Goal: Information Seeking & Learning: Learn about a topic

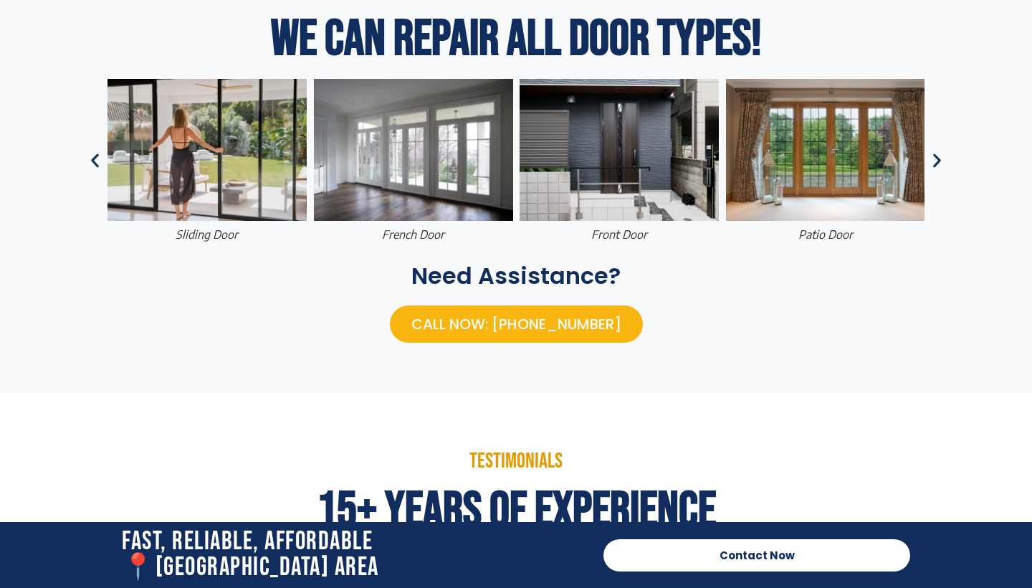
scroll to position [747, 0]
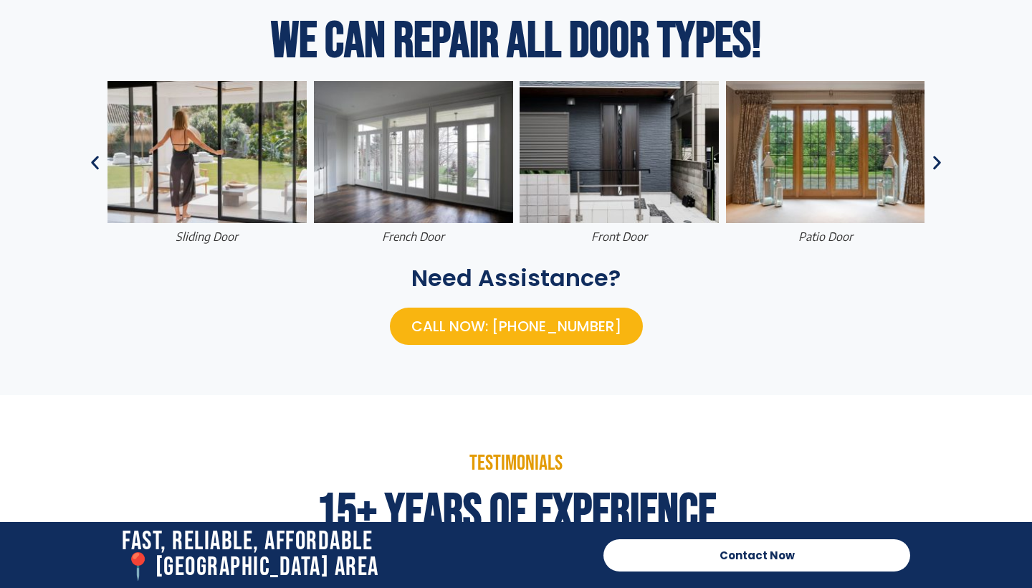
click at [936, 163] on icon "Next slide" at bounding box center [937, 163] width 18 height 18
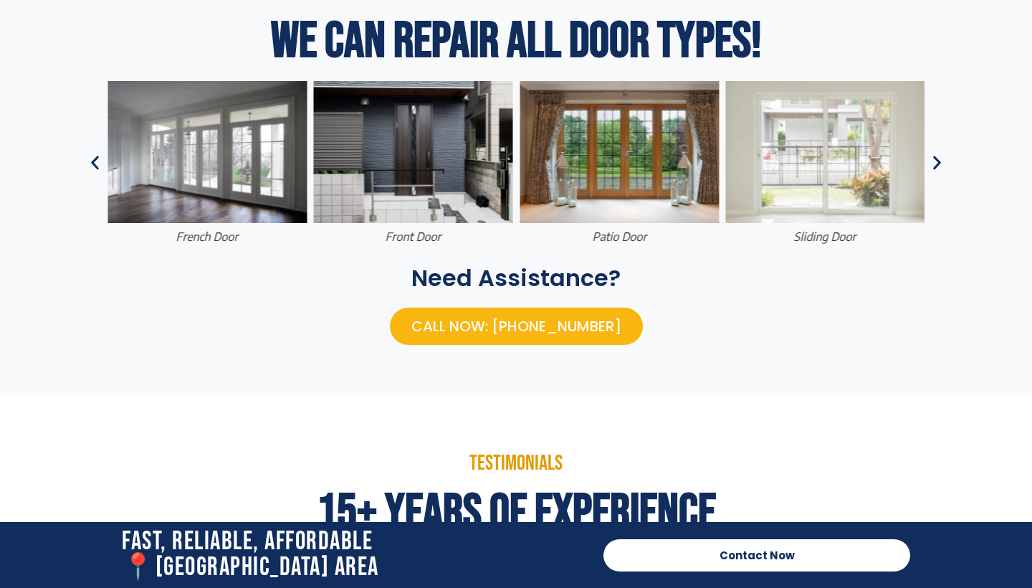
click at [936, 163] on icon "Next slide" at bounding box center [937, 163] width 18 height 18
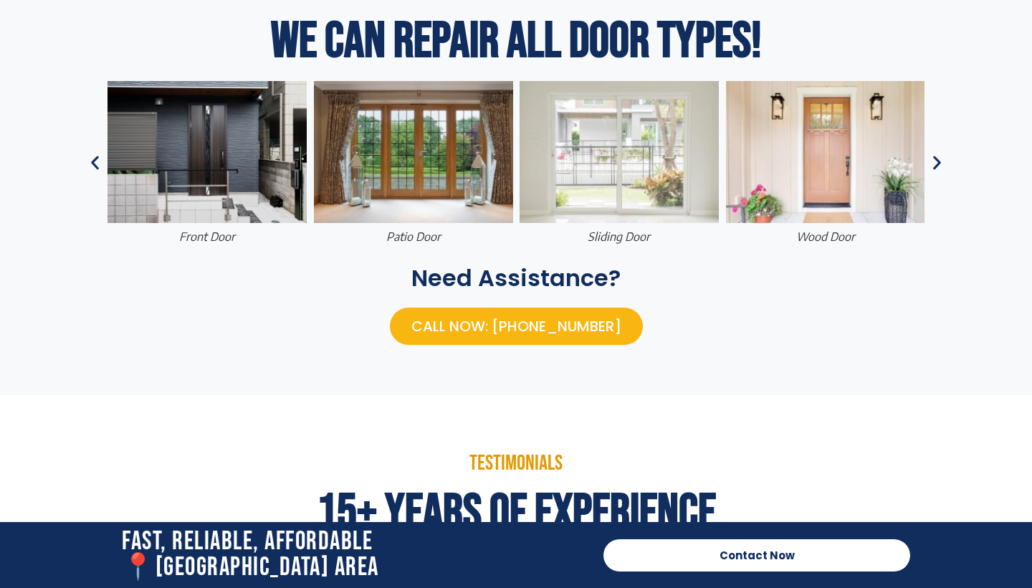
click at [936, 163] on icon "Next slide" at bounding box center [937, 163] width 18 height 18
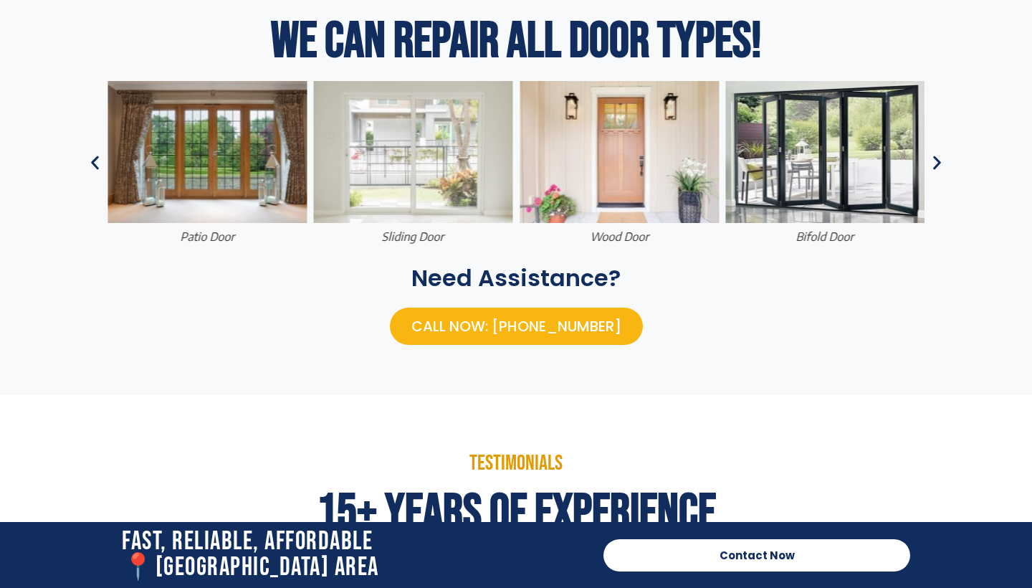
click at [936, 163] on icon "Next slide" at bounding box center [937, 163] width 18 height 18
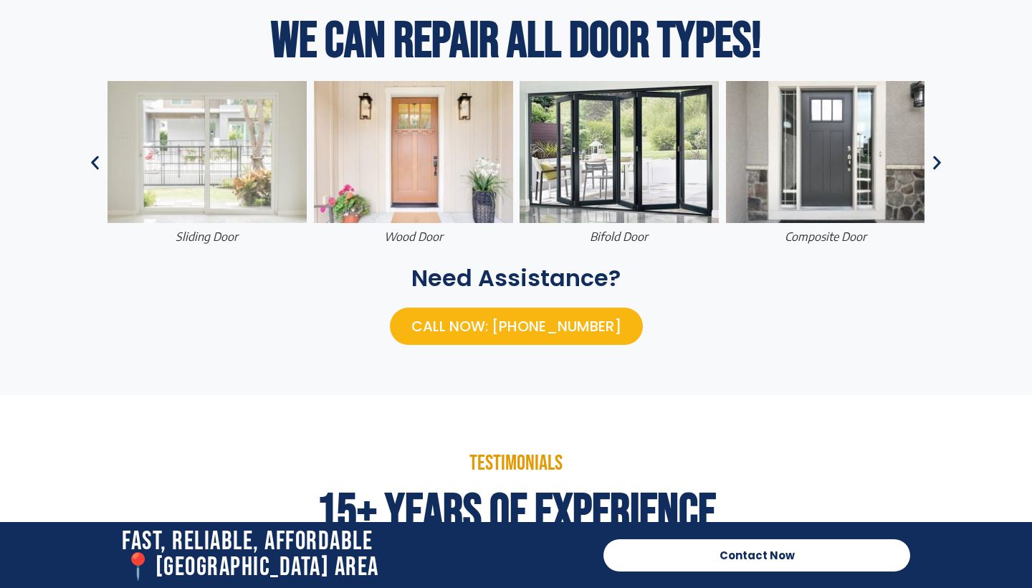
click at [936, 163] on icon "Next slide" at bounding box center [937, 163] width 18 height 18
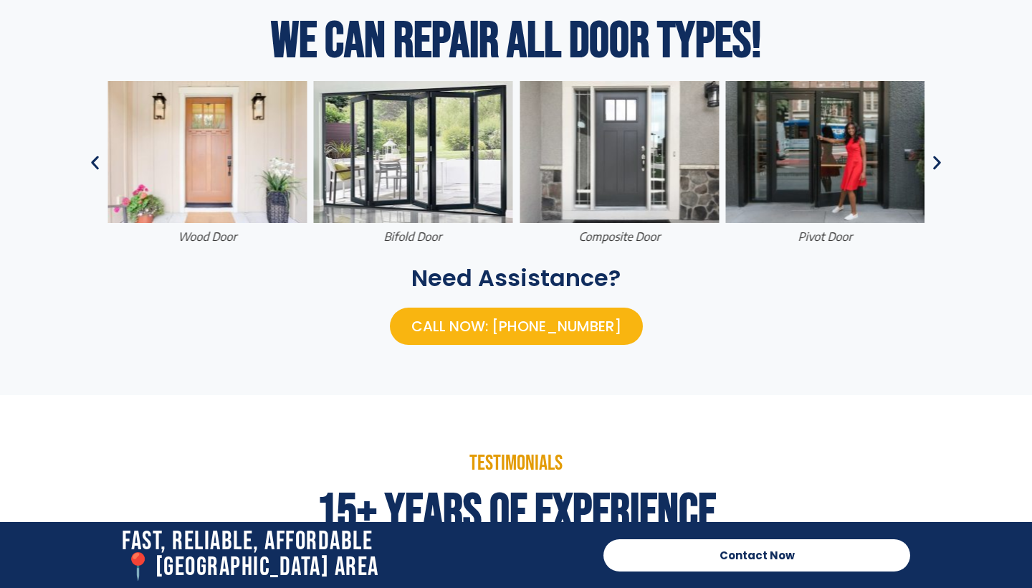
click at [936, 163] on icon "Next slide" at bounding box center [937, 163] width 18 height 18
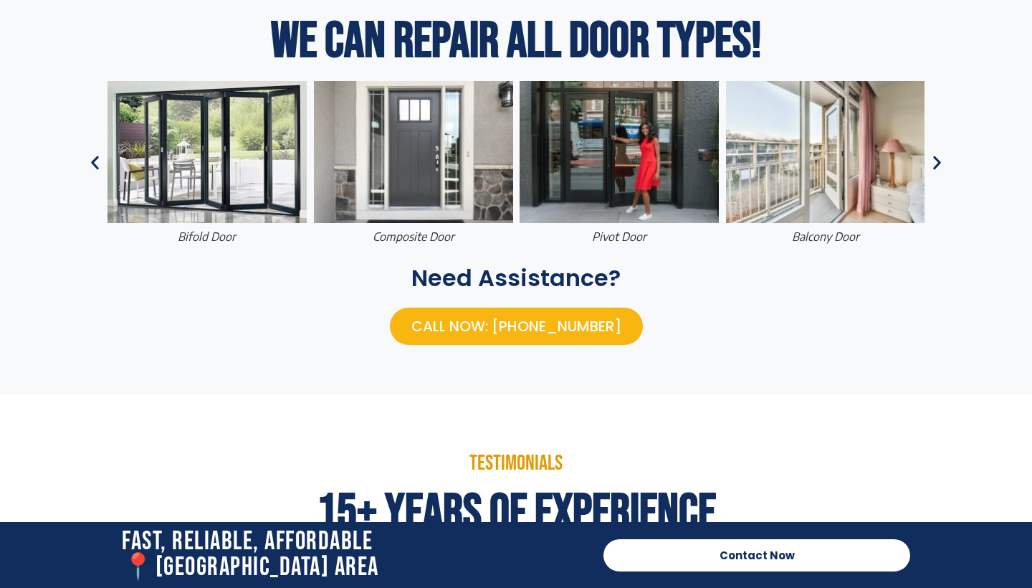
click at [936, 163] on icon "Next slide" at bounding box center [937, 163] width 18 height 18
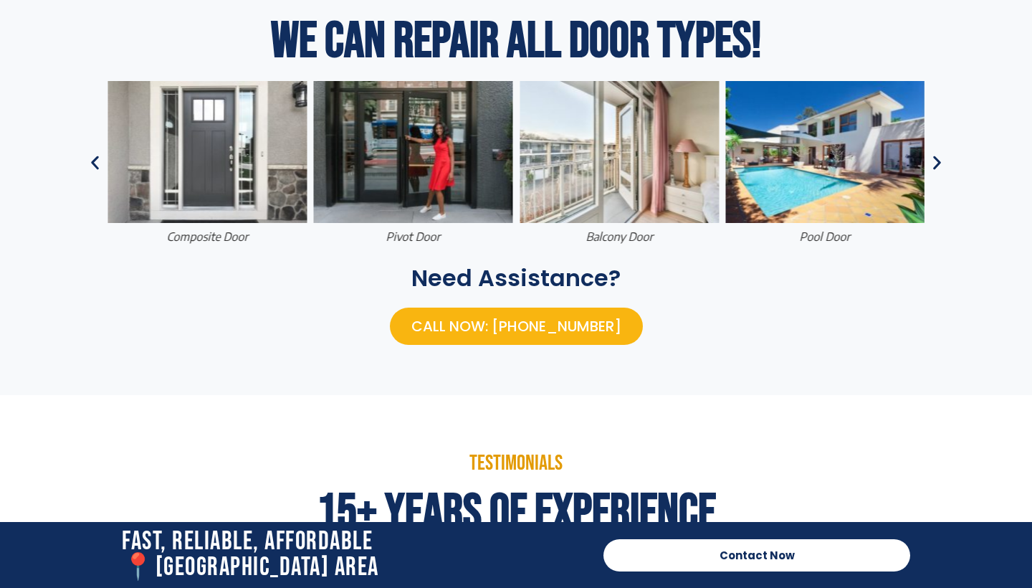
click at [936, 163] on icon "Next slide" at bounding box center [937, 163] width 18 height 18
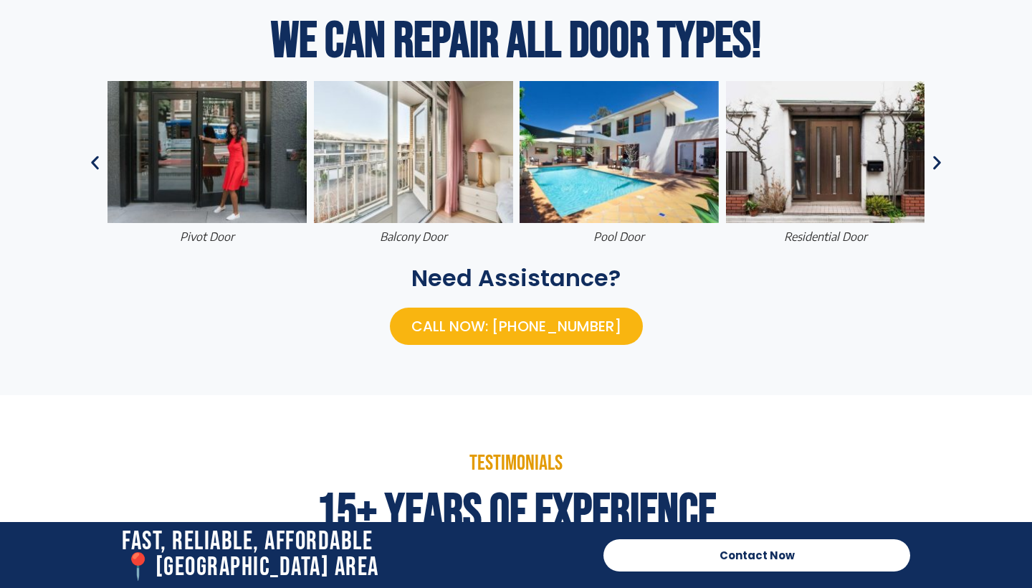
click at [936, 163] on icon "Next slide" at bounding box center [937, 163] width 18 height 18
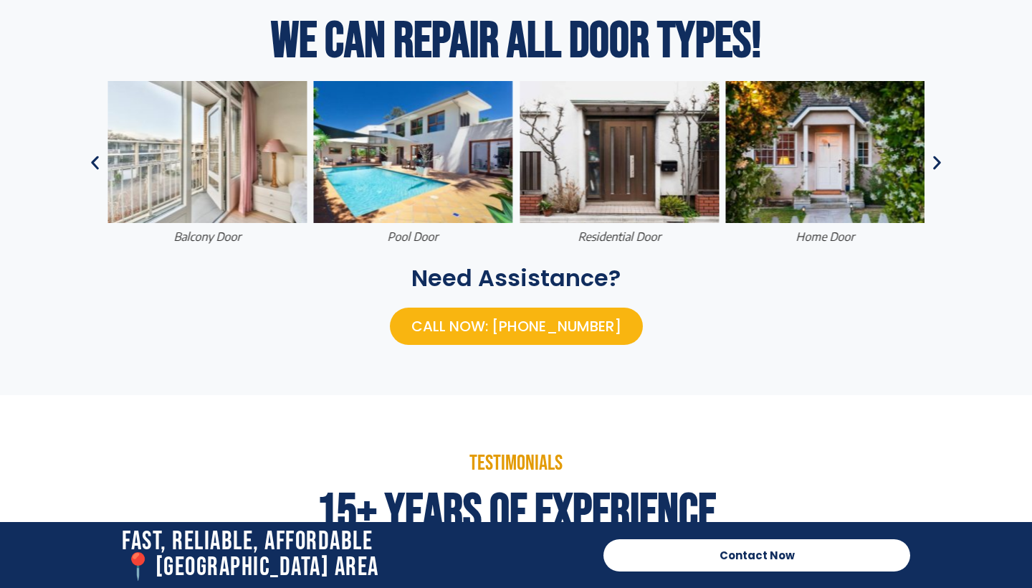
click at [936, 163] on icon "Next slide" at bounding box center [937, 163] width 18 height 18
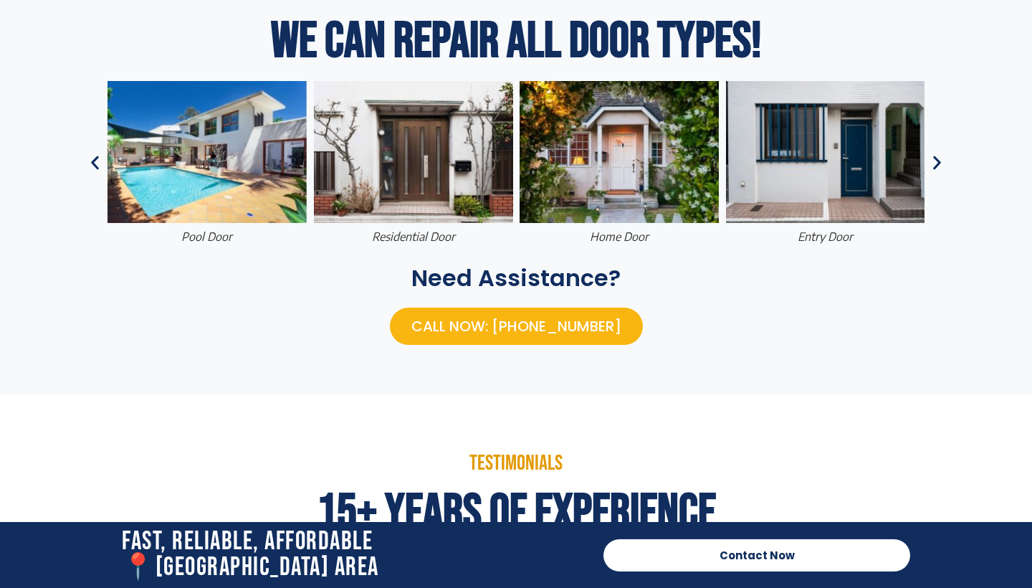
click at [936, 163] on icon "Next slide" at bounding box center [937, 163] width 18 height 18
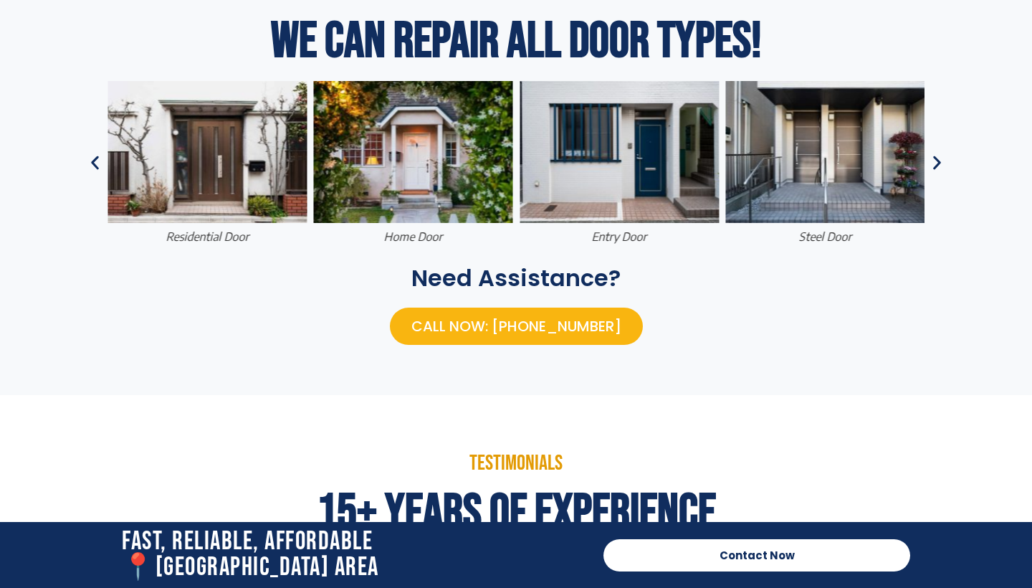
click at [936, 163] on icon "Next slide" at bounding box center [937, 163] width 18 height 18
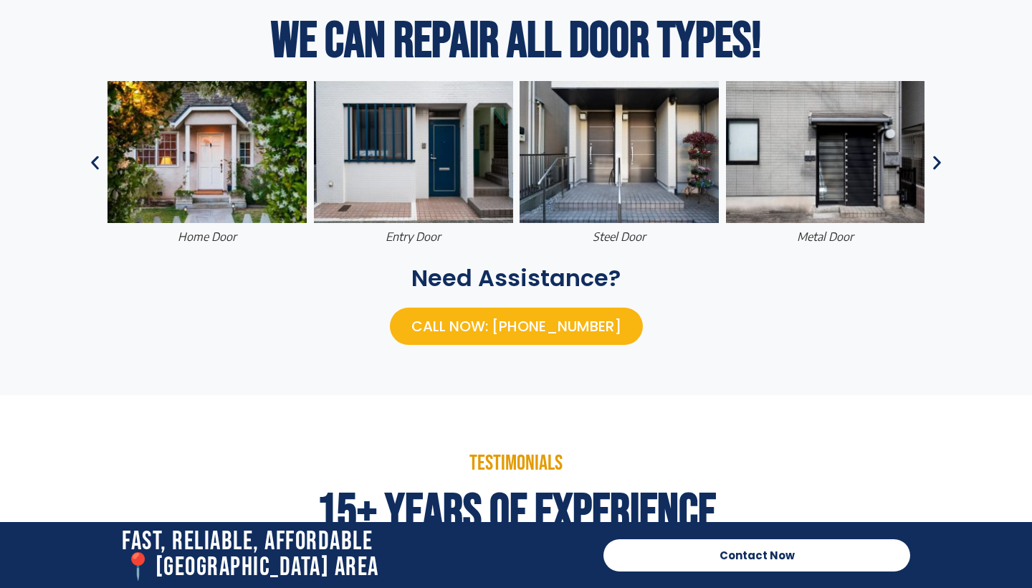
click at [936, 163] on icon "Next slide" at bounding box center [937, 163] width 18 height 18
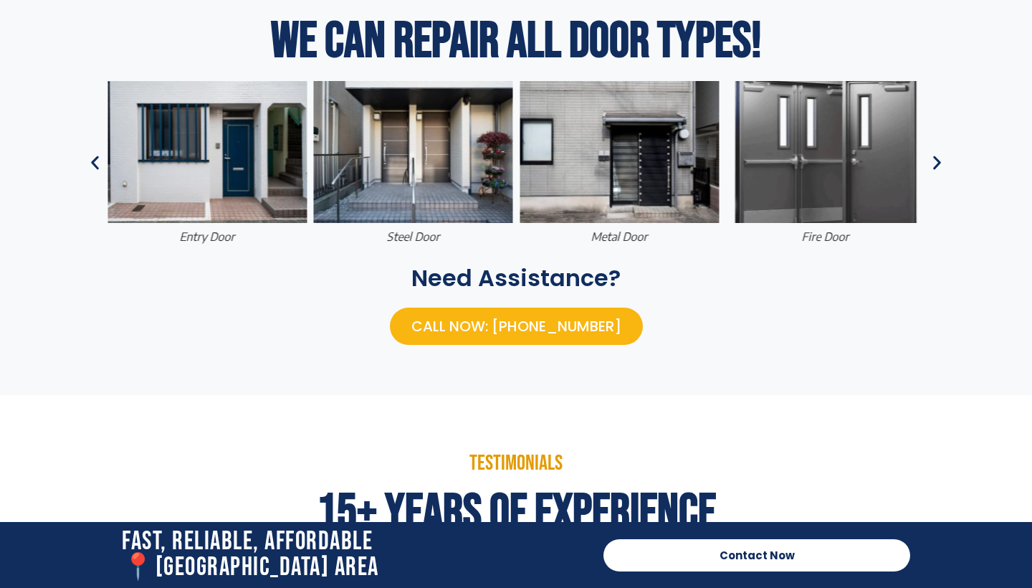
click at [936, 163] on icon "Next slide" at bounding box center [937, 163] width 18 height 18
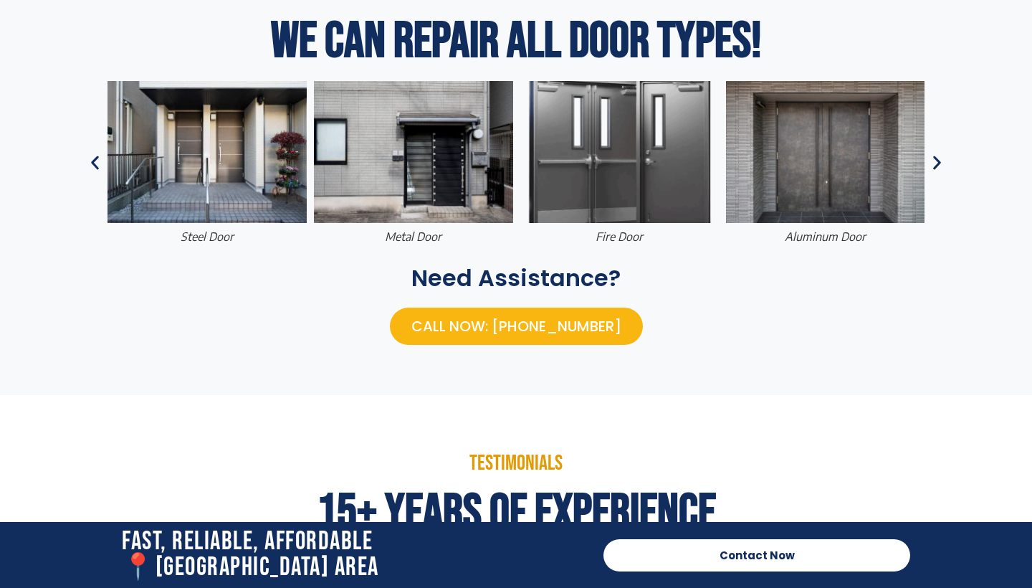
click at [936, 163] on icon "Next slide" at bounding box center [937, 163] width 18 height 18
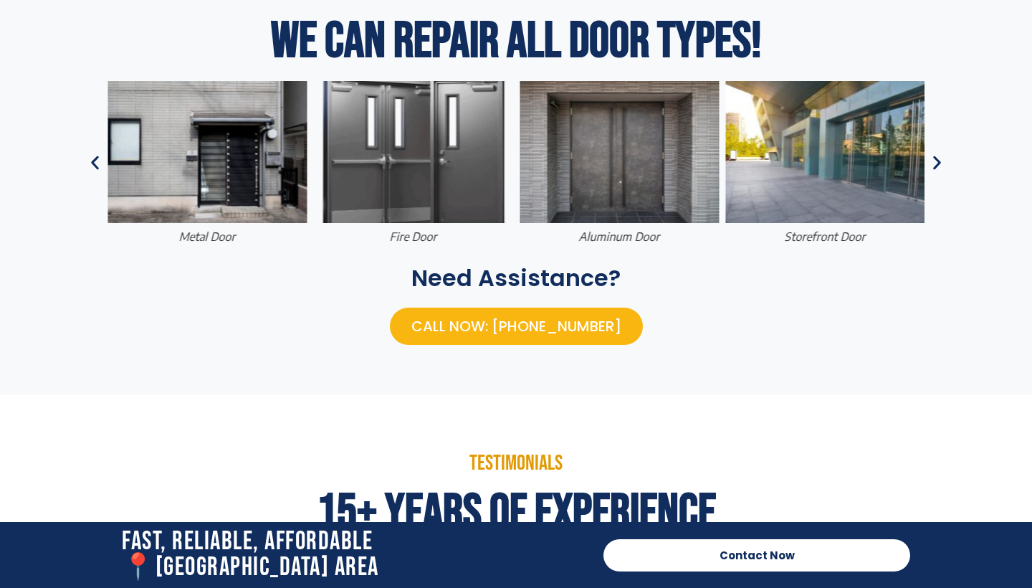
click at [936, 163] on icon "Next slide" at bounding box center [937, 163] width 18 height 18
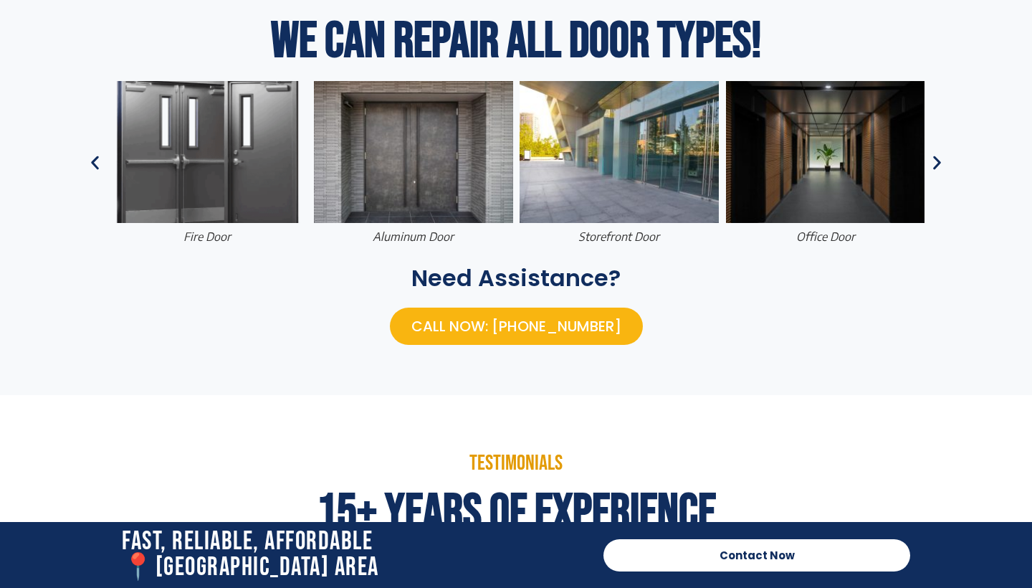
click at [936, 163] on icon "Next slide" at bounding box center [937, 163] width 18 height 18
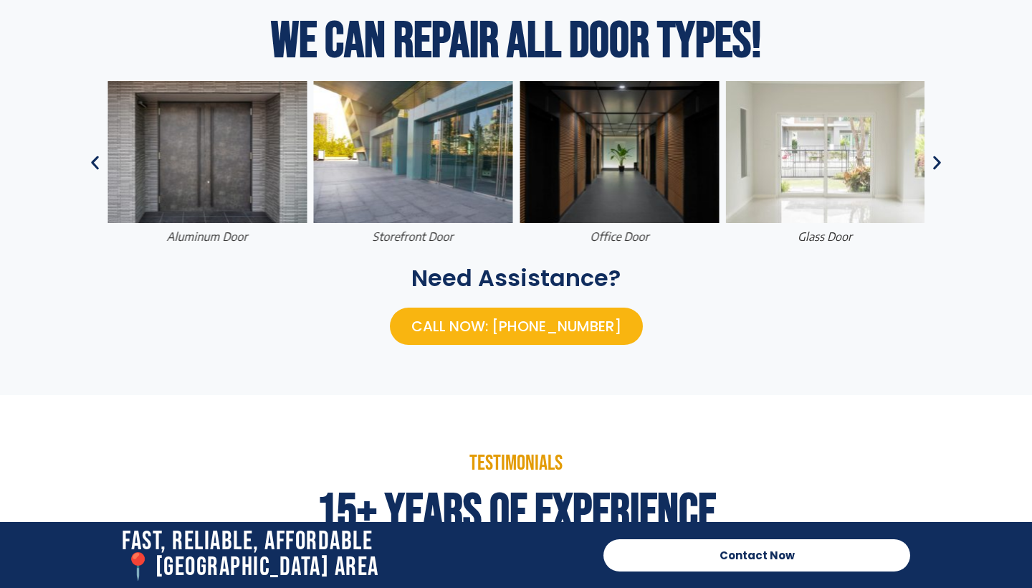
click at [936, 163] on icon "Next slide" at bounding box center [937, 163] width 18 height 18
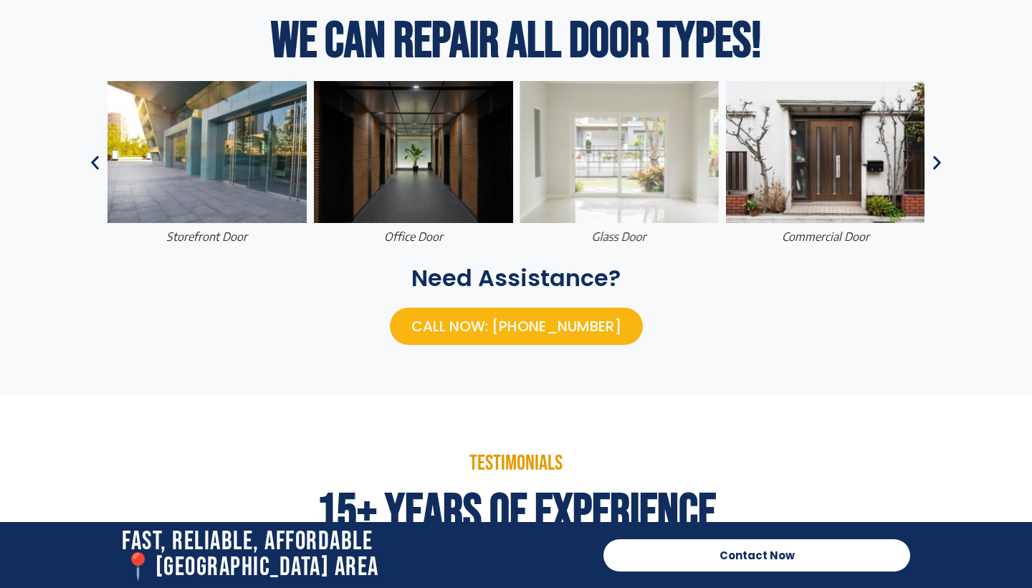
click at [936, 163] on icon "Next slide" at bounding box center [937, 163] width 18 height 18
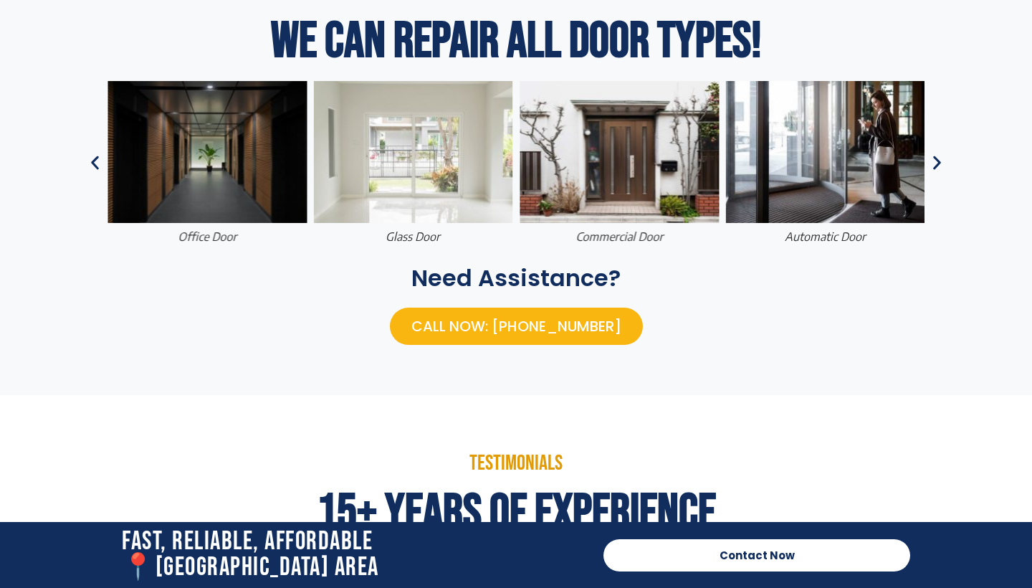
click at [936, 163] on icon "Next slide" at bounding box center [937, 163] width 18 height 18
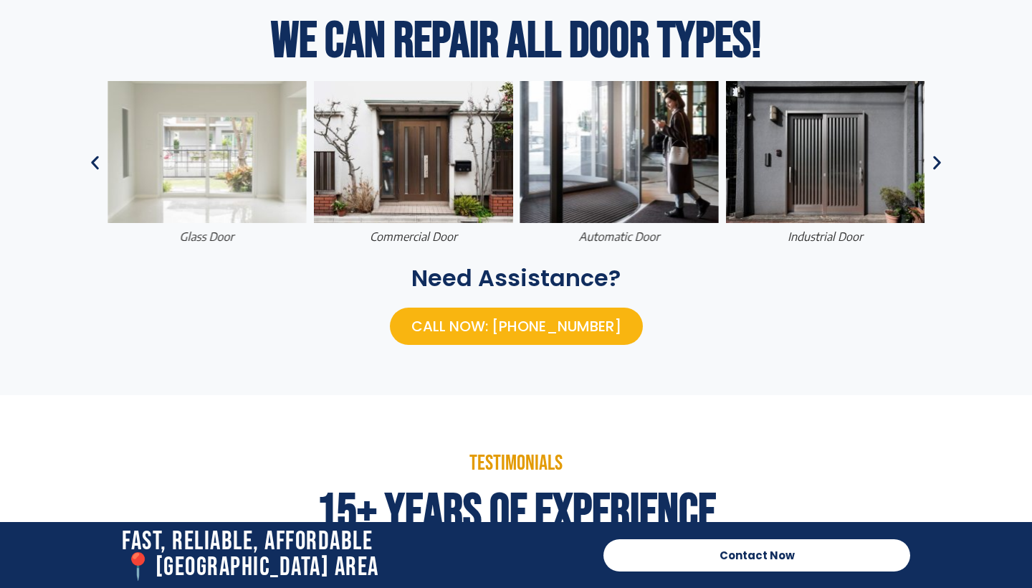
click at [936, 163] on icon "Next slide" at bounding box center [937, 163] width 18 height 18
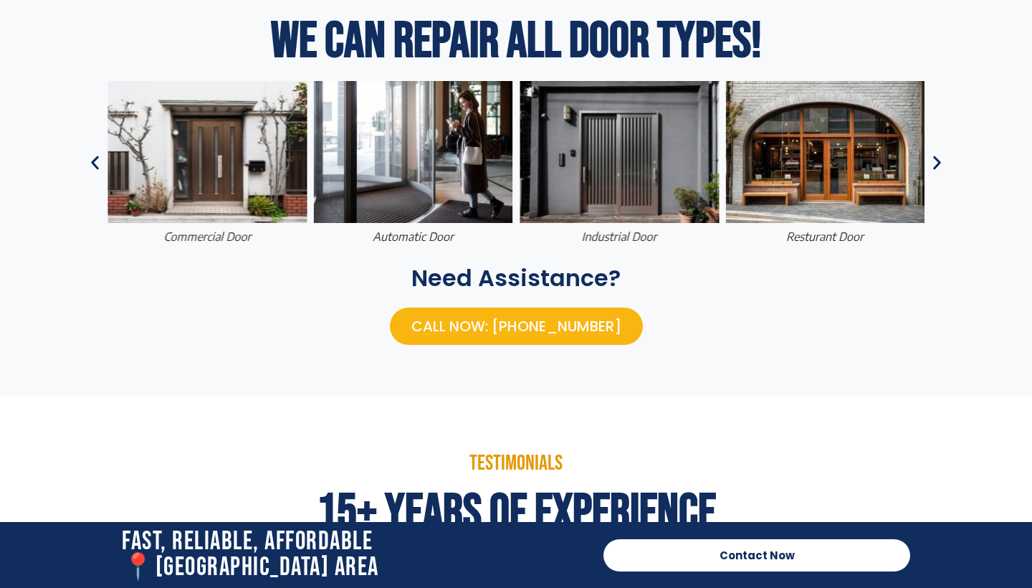
click at [936, 163] on icon "Next slide" at bounding box center [937, 163] width 18 height 18
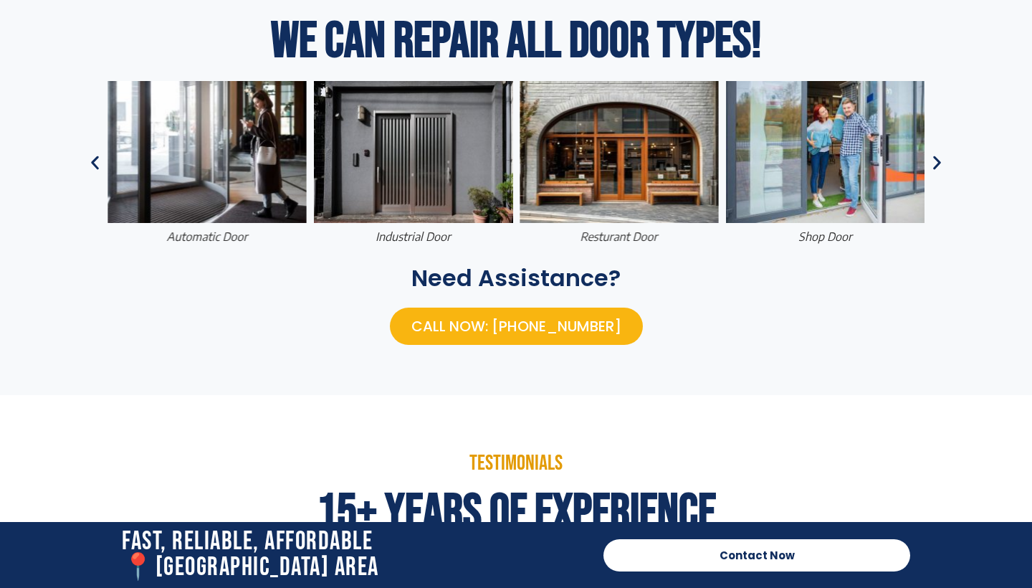
click at [936, 163] on icon "Next slide" at bounding box center [937, 163] width 18 height 18
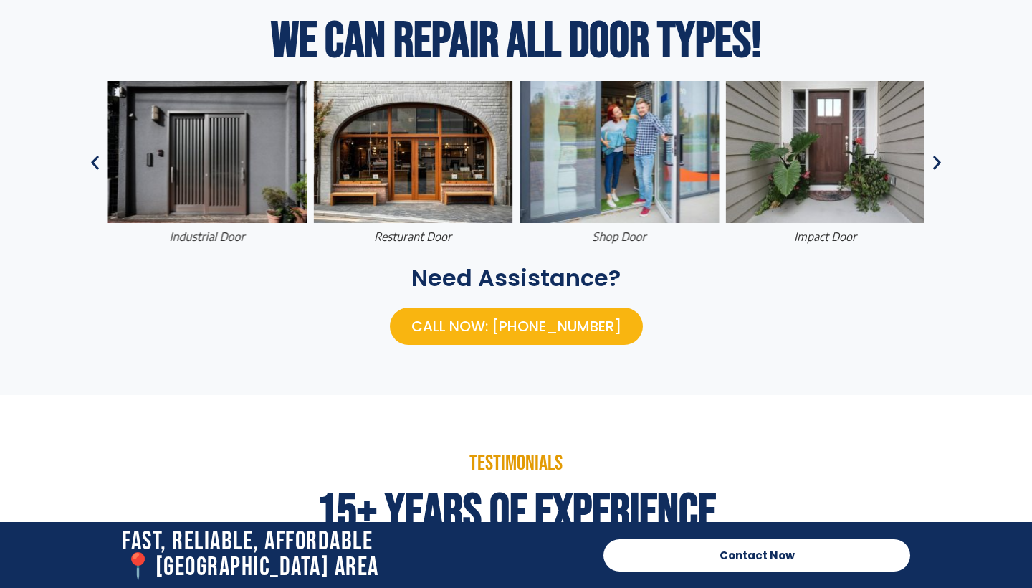
click at [936, 163] on icon "Next slide" at bounding box center [937, 163] width 18 height 18
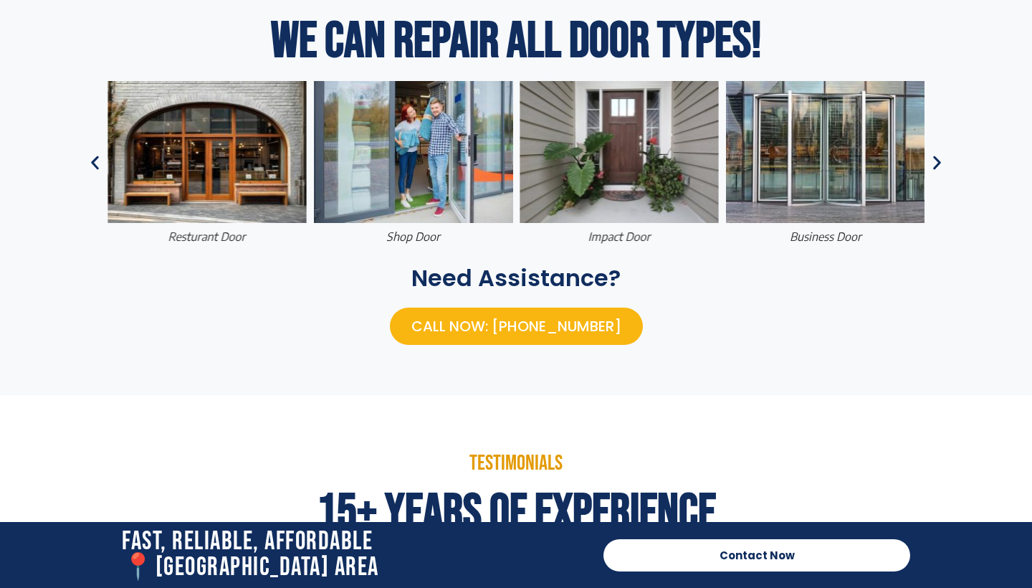
click at [936, 163] on icon "Next slide" at bounding box center [937, 163] width 18 height 18
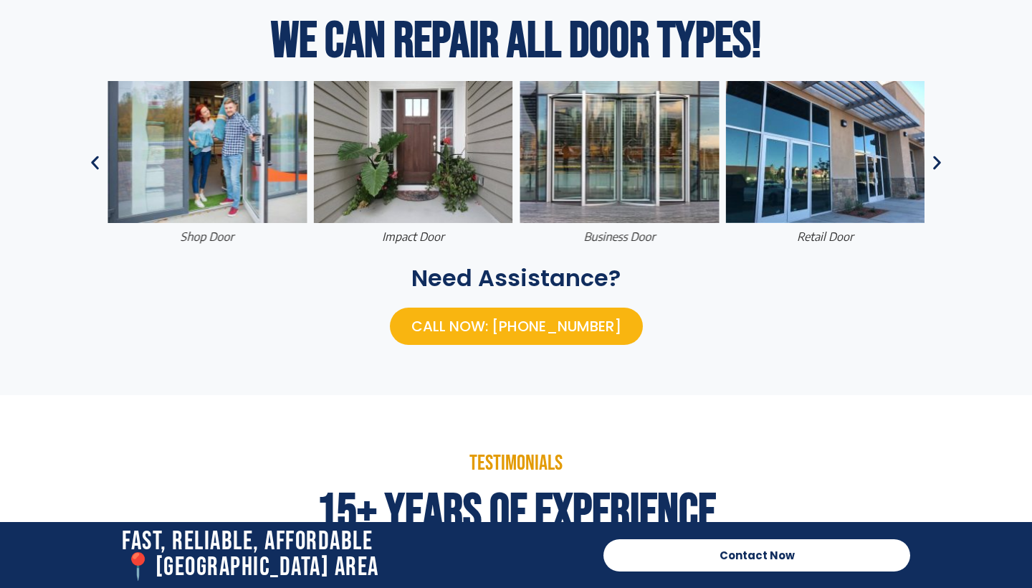
click at [936, 163] on icon "Next slide" at bounding box center [937, 163] width 18 height 18
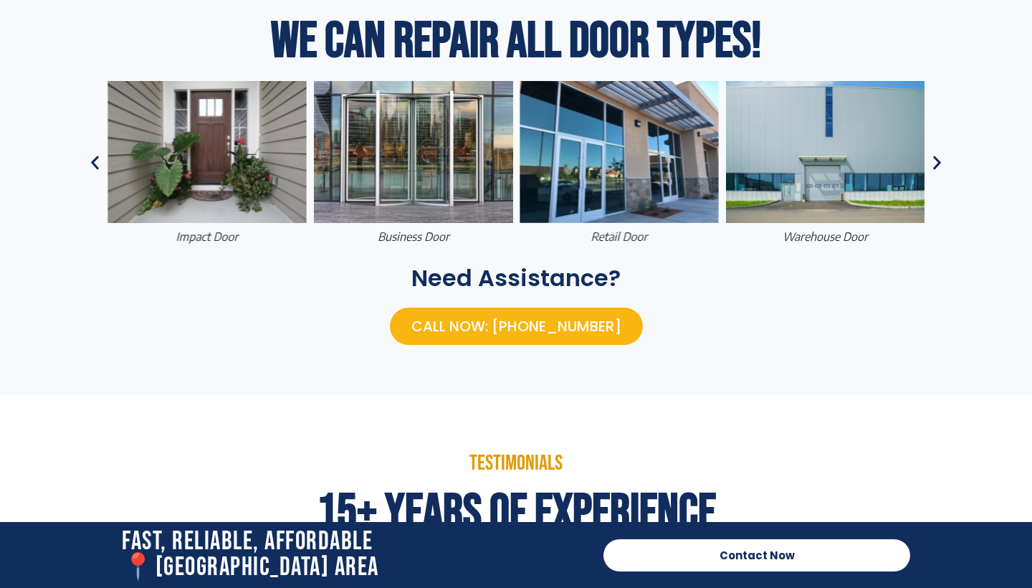
click at [936, 163] on icon "Next slide" at bounding box center [937, 163] width 18 height 18
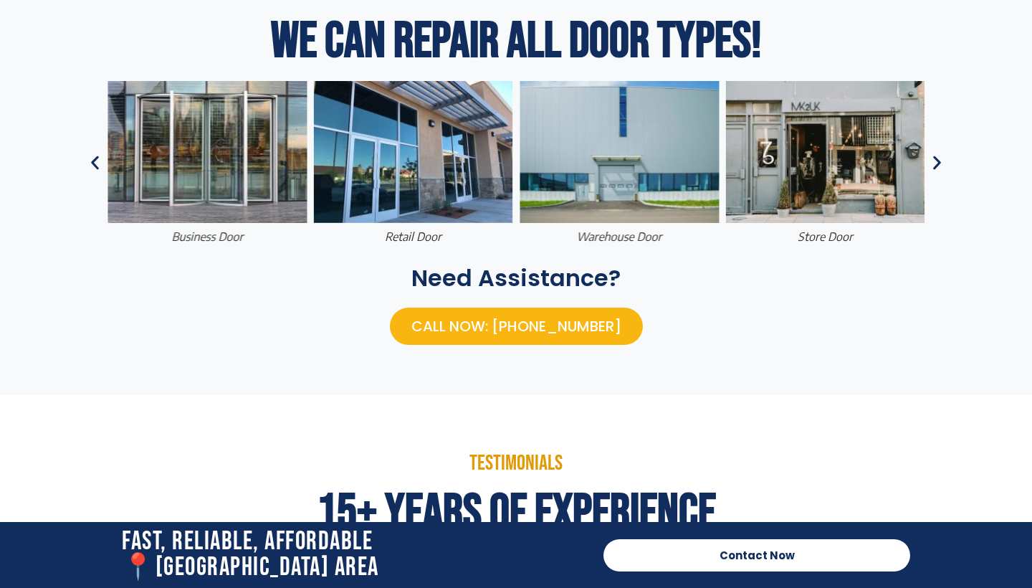
click at [936, 163] on icon "Next slide" at bounding box center [937, 163] width 18 height 18
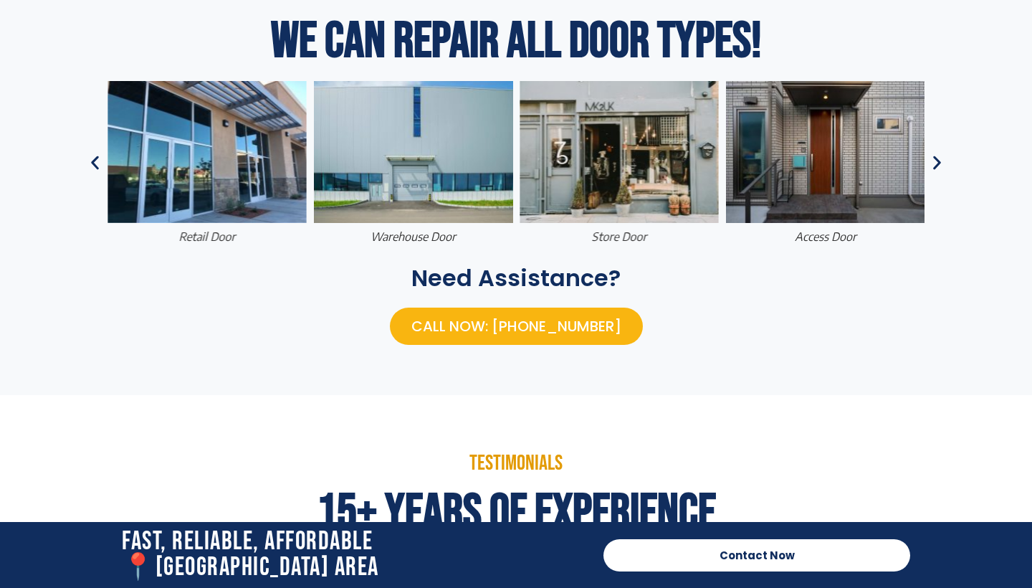
click at [936, 163] on icon "Next slide" at bounding box center [937, 163] width 18 height 18
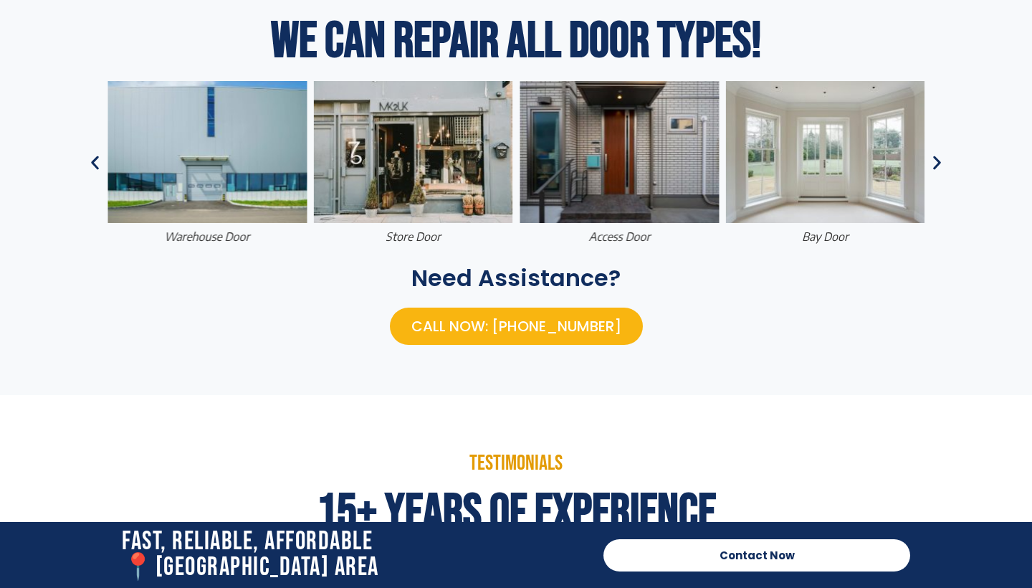
click at [936, 163] on icon "Next slide" at bounding box center [937, 163] width 18 height 18
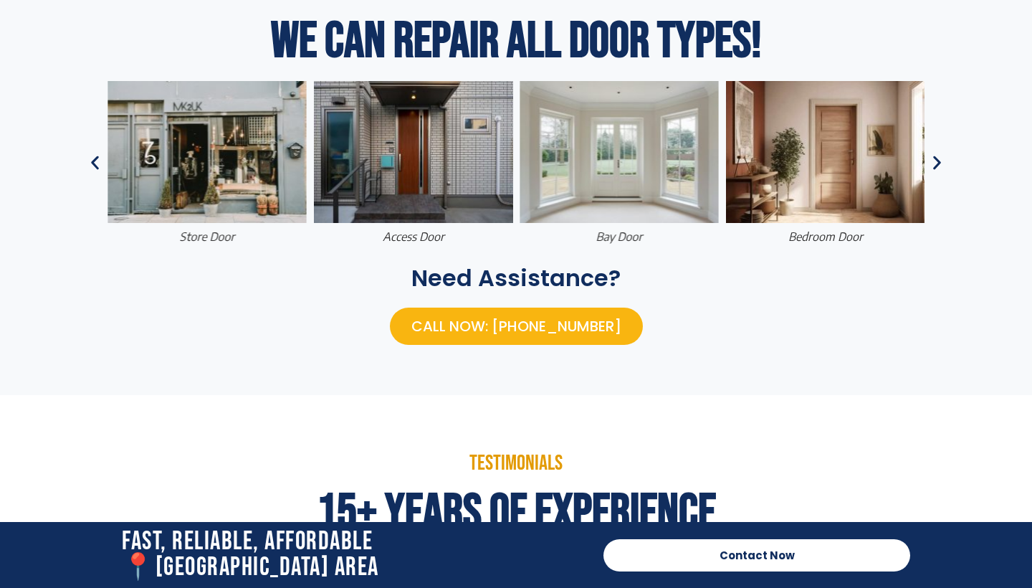
click at [936, 163] on icon "Next slide" at bounding box center [937, 163] width 18 height 18
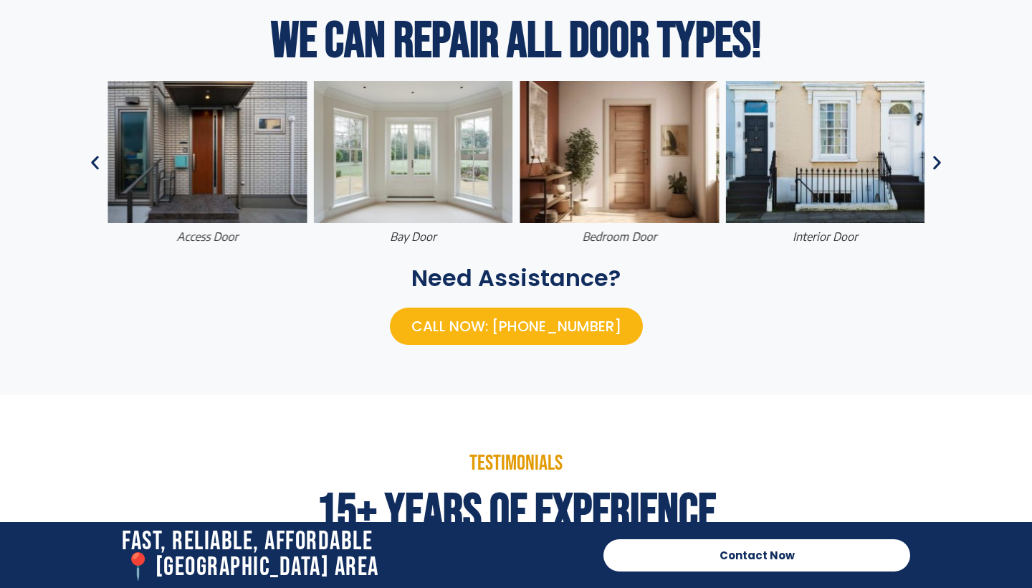
click at [936, 163] on icon "Next slide" at bounding box center [937, 163] width 18 height 18
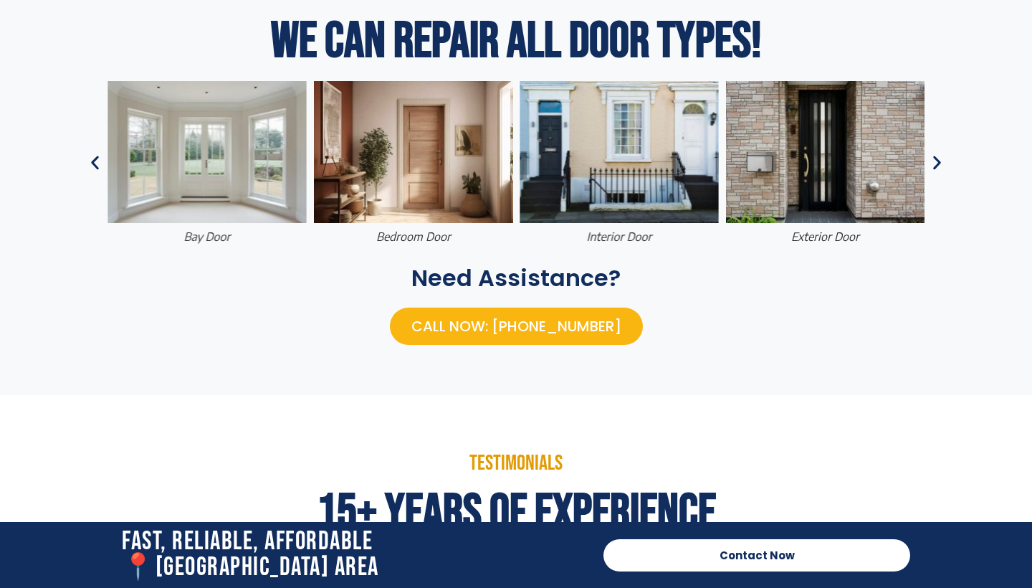
click at [936, 163] on icon "Next slide" at bounding box center [937, 163] width 18 height 18
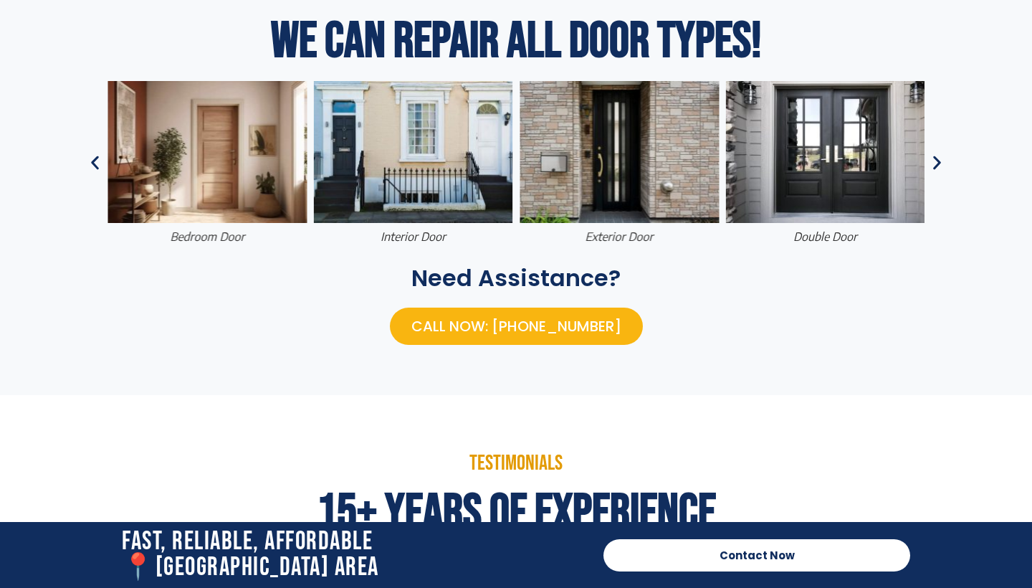
click at [936, 163] on icon "Next slide" at bounding box center [937, 163] width 18 height 18
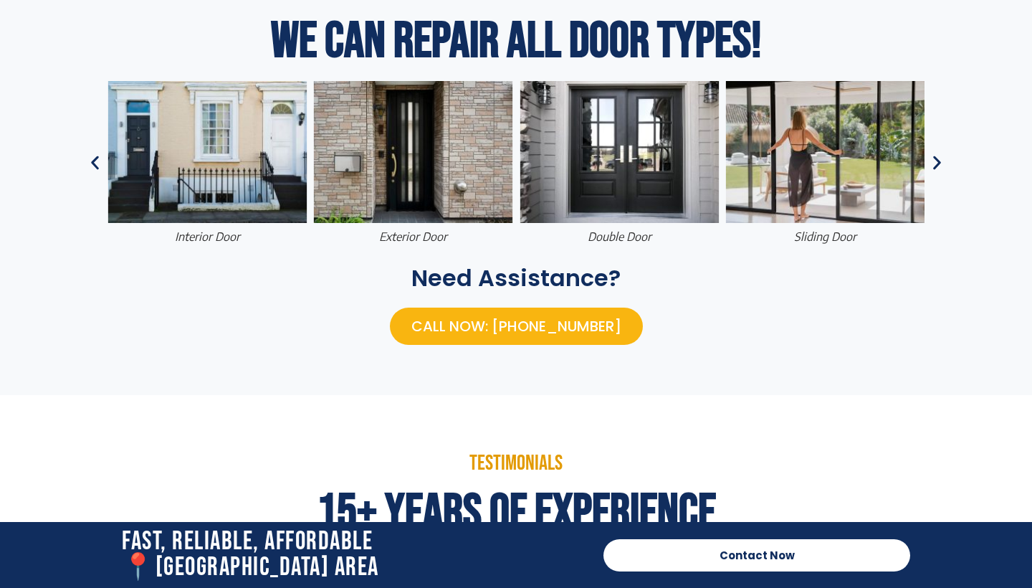
click at [936, 163] on icon "Next slide" at bounding box center [937, 163] width 18 height 18
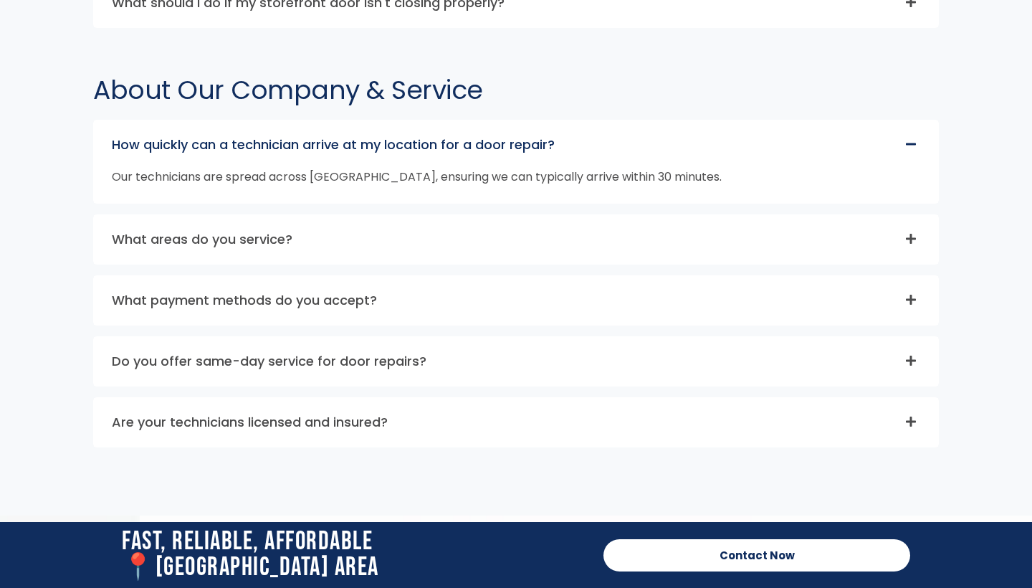
scroll to position [6514, 0]
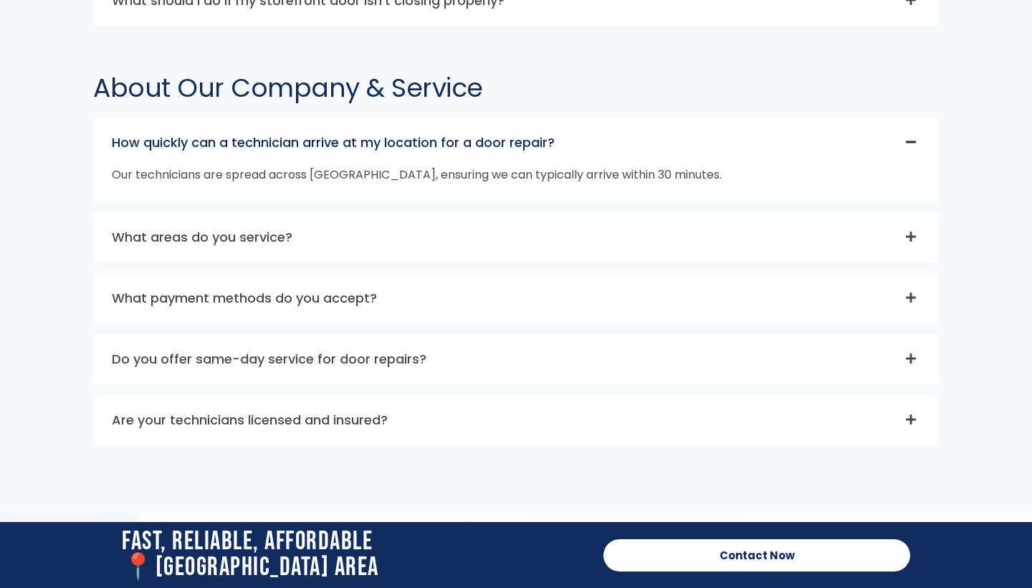
click at [912, 231] on icon at bounding box center [910, 236] width 11 height 11
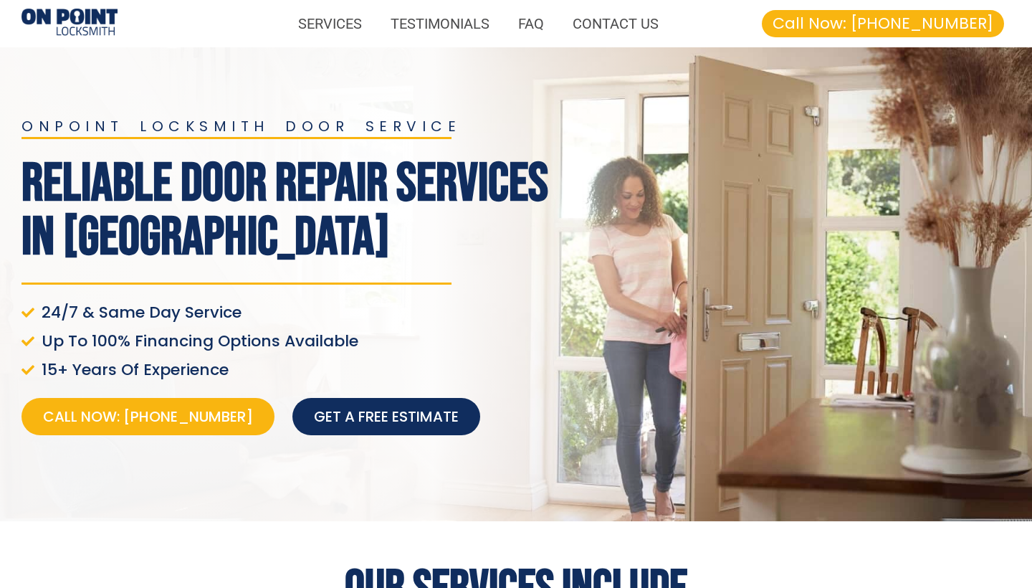
scroll to position [0, 0]
click at [529, 27] on link "FAQ" at bounding box center [531, 23] width 54 height 33
click at [316, 25] on link "SERVICES" at bounding box center [330, 23] width 92 height 33
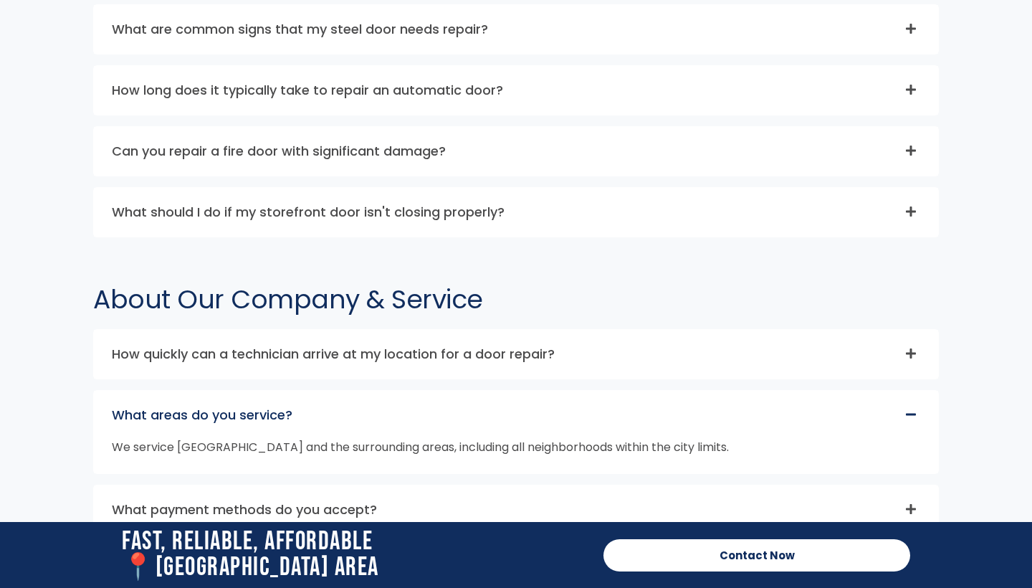
scroll to position [6423, 0]
